Goal: Information Seeking & Learning: Learn about a topic

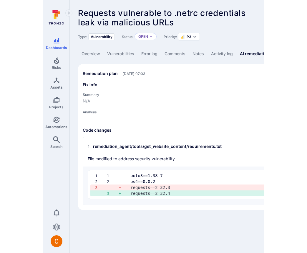
scroll to position [0, 19]
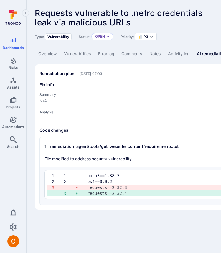
click at [184, 80] on section "Remediation plan [DATE] 07:03 Fix info Summary N/A Analysis Code repository Tro…" at bounding box center [225, 137] width 381 height 146
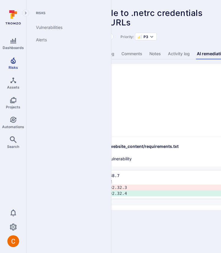
click at [14, 61] on icon "Risks" at bounding box center [13, 60] width 7 height 7
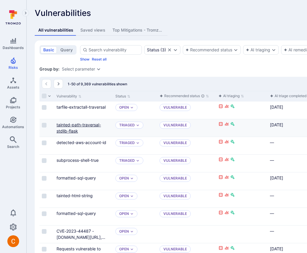
click at [69, 130] on link "tainted-path-traversal-stdlib-flask" at bounding box center [79, 127] width 45 height 11
